Goal: Transaction & Acquisition: Purchase product/service

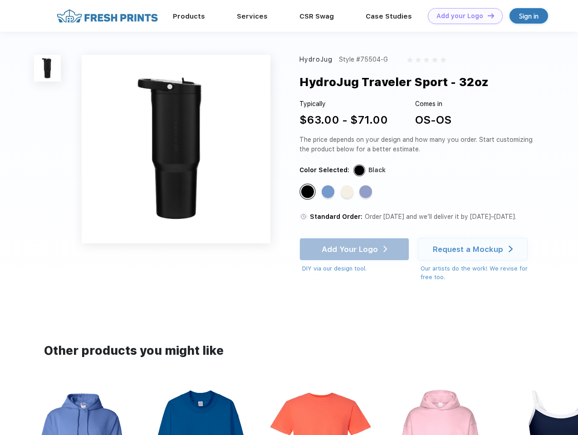
click at [462, 16] on link "Add your Logo Design Tool" at bounding box center [465, 16] width 75 height 16
click at [0, 0] on div "Design Tool" at bounding box center [0, 0] width 0 height 0
click at [487, 15] on link "Add your Logo Design Tool" at bounding box center [465, 16] width 75 height 16
click at [48, 68] on img at bounding box center [47, 68] width 27 height 27
click at [308, 192] on div "Standard Color" at bounding box center [307, 192] width 13 height 13
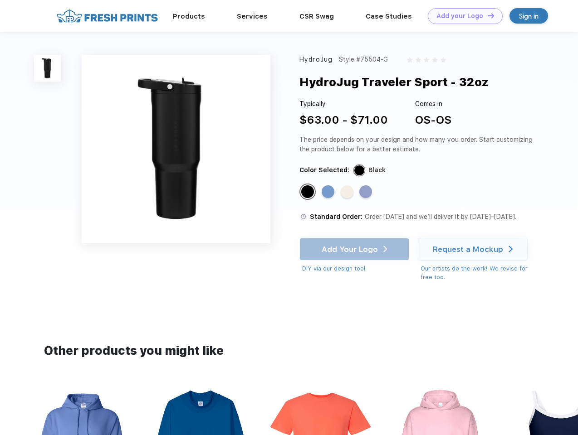
click at [329, 192] on div "Standard Color" at bounding box center [328, 192] width 13 height 13
click at [348, 192] on div "Standard Color" at bounding box center [347, 192] width 13 height 13
click at [366, 192] on div "Standard Color" at bounding box center [365, 192] width 13 height 13
click at [355, 249] on div "Add Your Logo DIY via our design tool. Ah shoot! This product isn't up in our d…" at bounding box center [354, 255] width 110 height 35
click at [474, 249] on div "Request a Mockup" at bounding box center [468, 249] width 70 height 9
